Goal: Download file/media

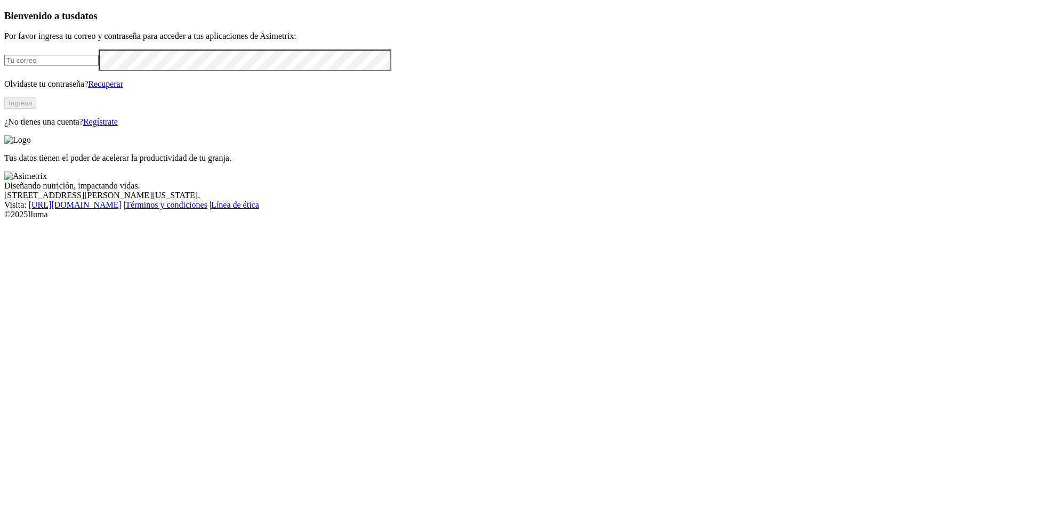
click at [99, 66] on input "email" at bounding box center [51, 60] width 94 height 11
type input "[PERSON_NAME][EMAIL_ADDRESS][PERSON_NAME][DOMAIN_NAME]"
click at [218, 127] on div "Bienvenido a tus datos Por favor ingresa tu correo y contraseña para acceder a …" at bounding box center [522, 68] width 1036 height 117
click at [36, 109] on button "Ingresa" at bounding box center [20, 103] width 32 height 11
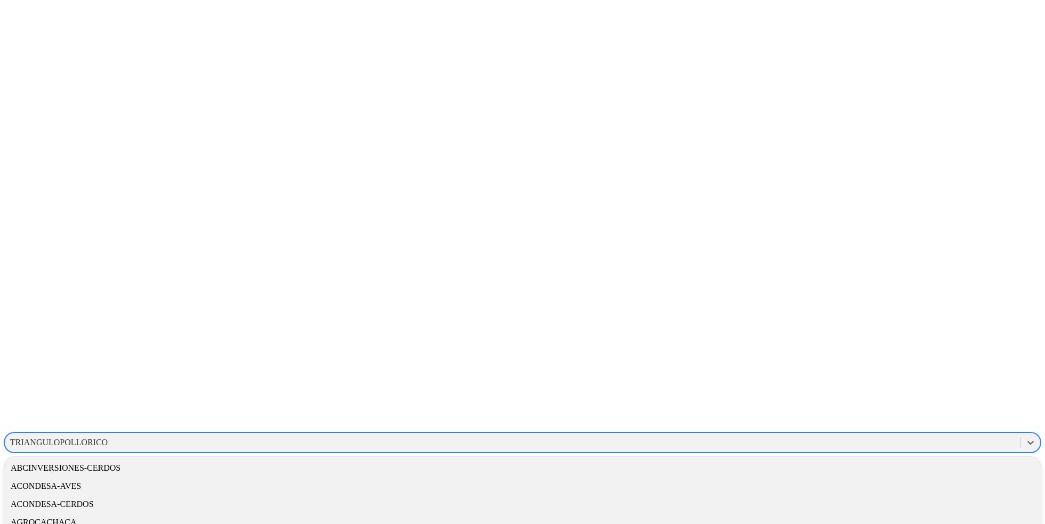
click at [108, 438] on div "TRIANGULOPOLLORICO" at bounding box center [59, 443] width 98 height 10
type input "acon"
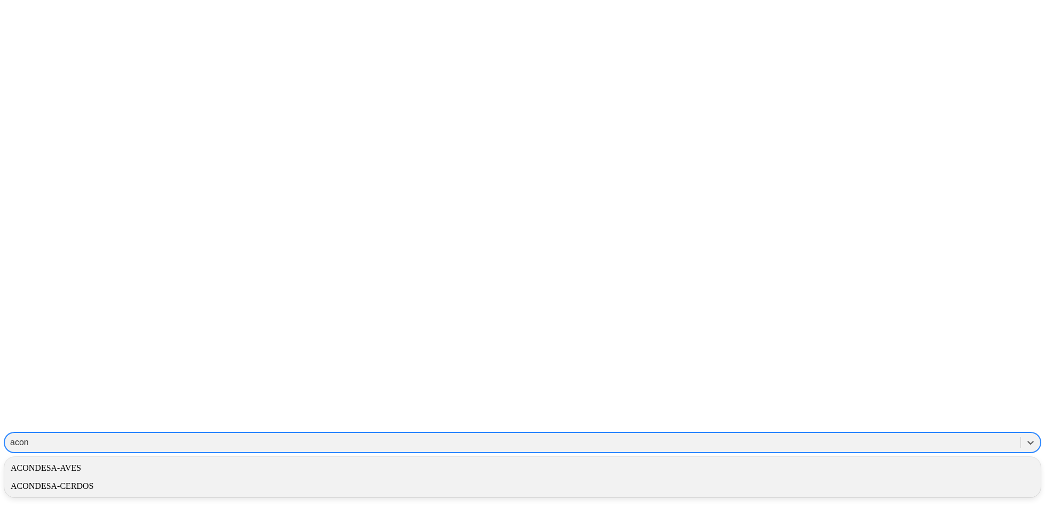
click at [831, 477] on div "ACONDESA-CERDOS" at bounding box center [522, 486] width 1036 height 18
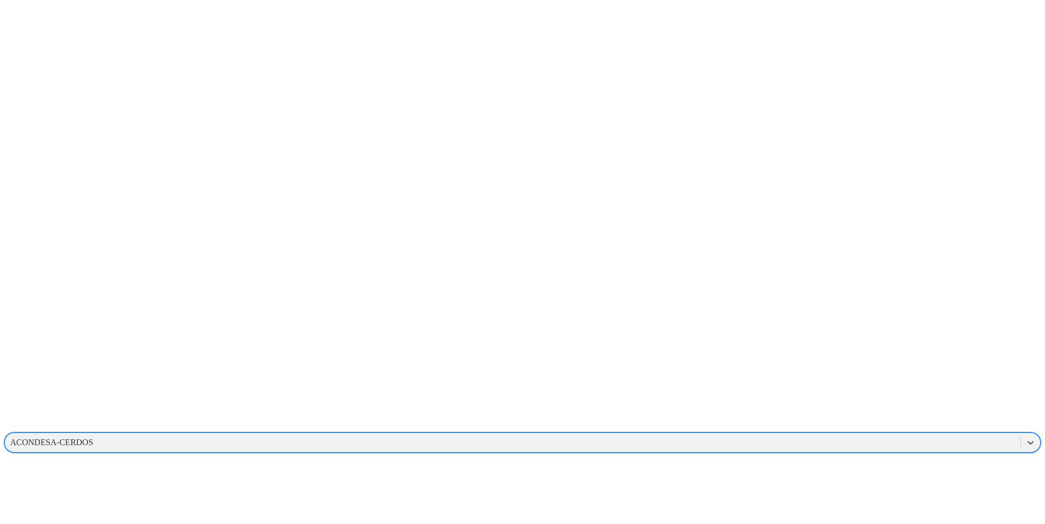
click at [93, 438] on div "ACONDESA-CERDOS" at bounding box center [51, 443] width 83 height 10
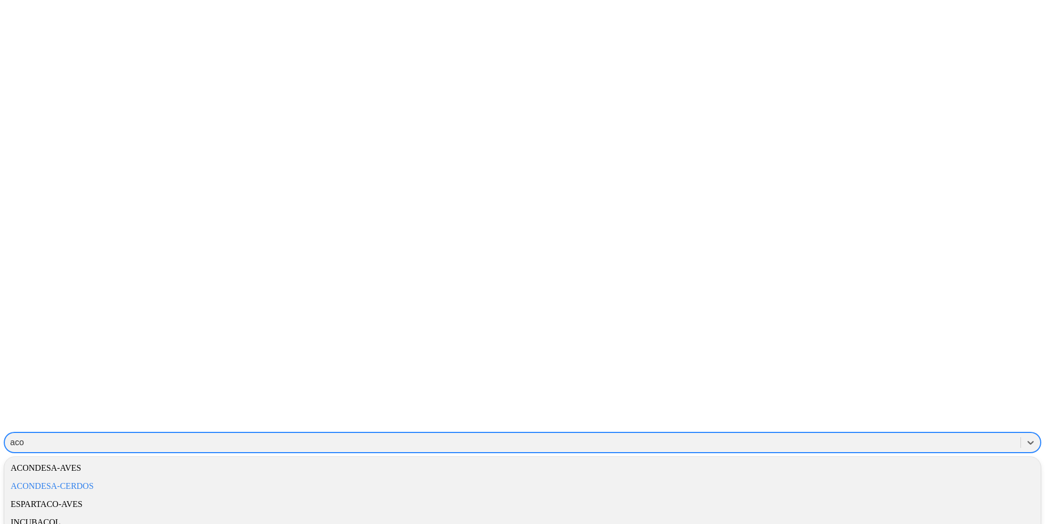
type input "acon"
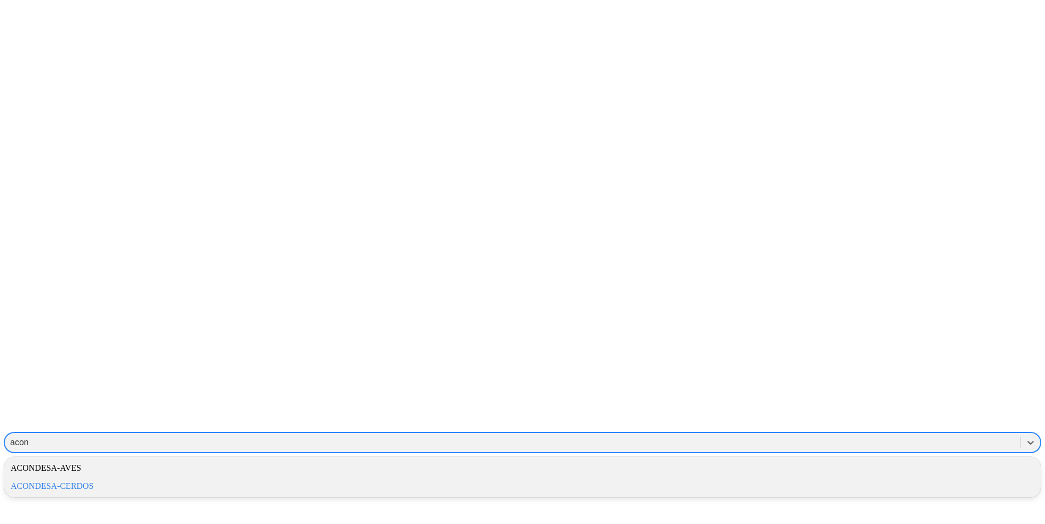
click at [864, 459] on div "ACONDESA-AVES" at bounding box center [522, 468] width 1036 height 18
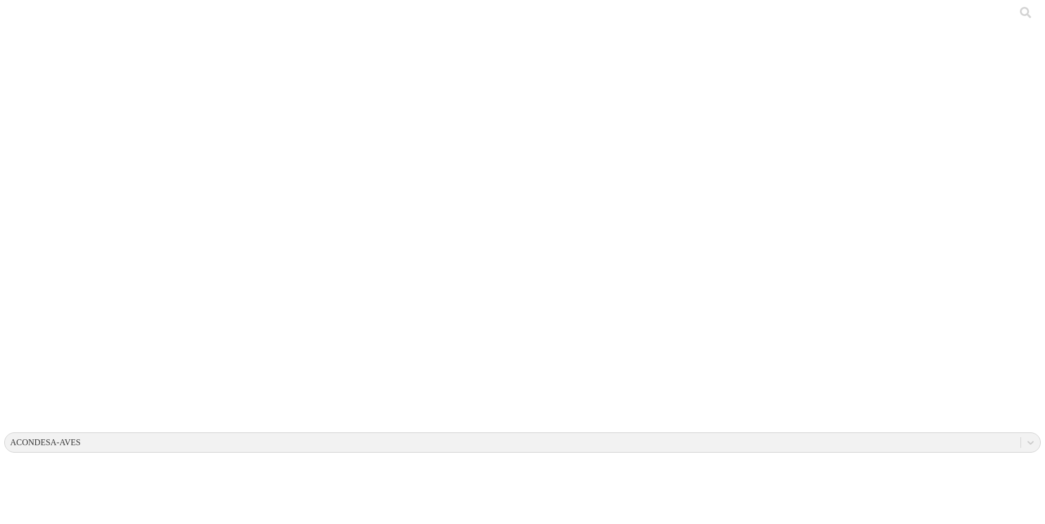
click at [80, 438] on div "ACONDESA-AVES" at bounding box center [45, 443] width 70 height 10
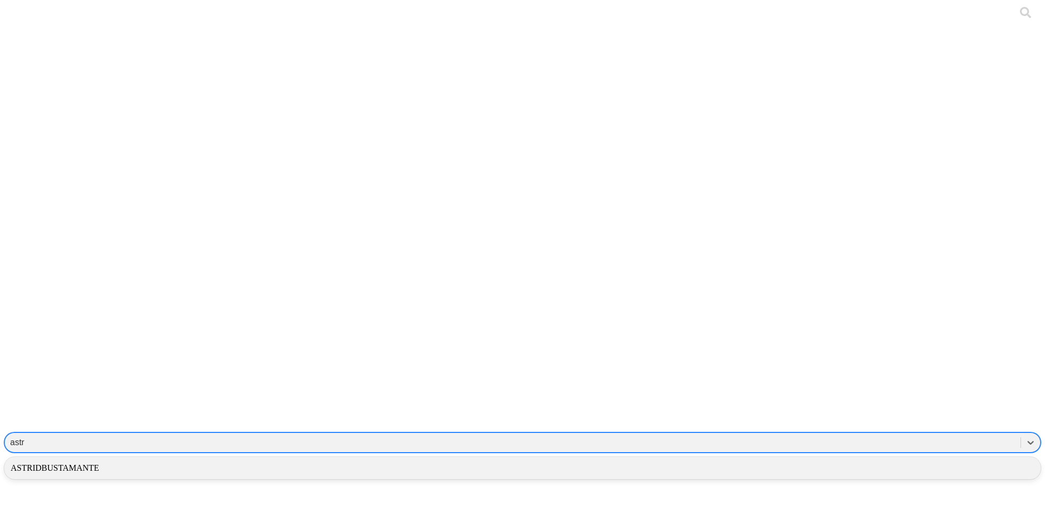
type input "astri"
click at [854, 459] on div "ASTRIDBUSTAMANTE" at bounding box center [522, 468] width 1036 height 18
